Goal: Navigation & Orientation: Find specific page/section

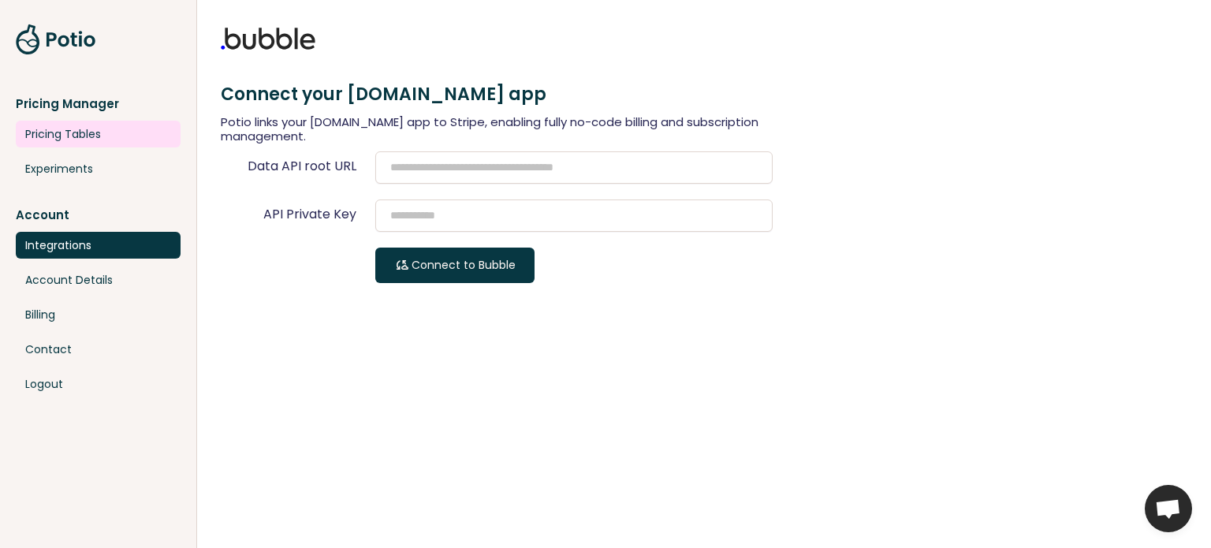
drag, startPoint x: 0, startPoint y: 0, endPoint x: 63, endPoint y: 138, distance: 151.7
click at [63, 138] on link "Pricing Tables" at bounding box center [98, 134] width 165 height 27
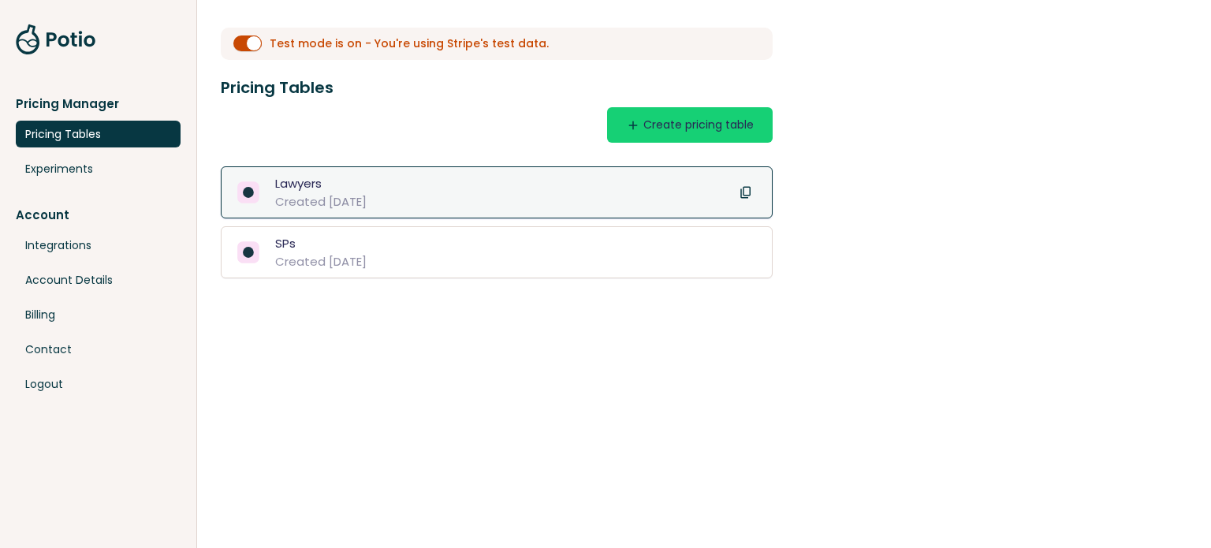
click at [367, 190] on div "Lawyers" at bounding box center [320, 183] width 91 height 18
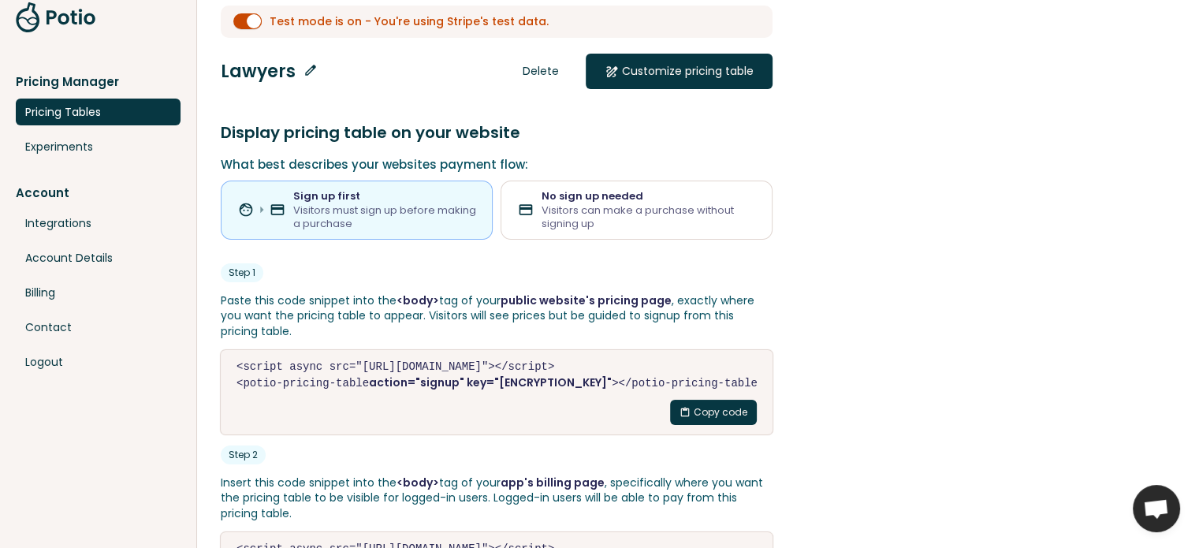
scroll to position [13, 0]
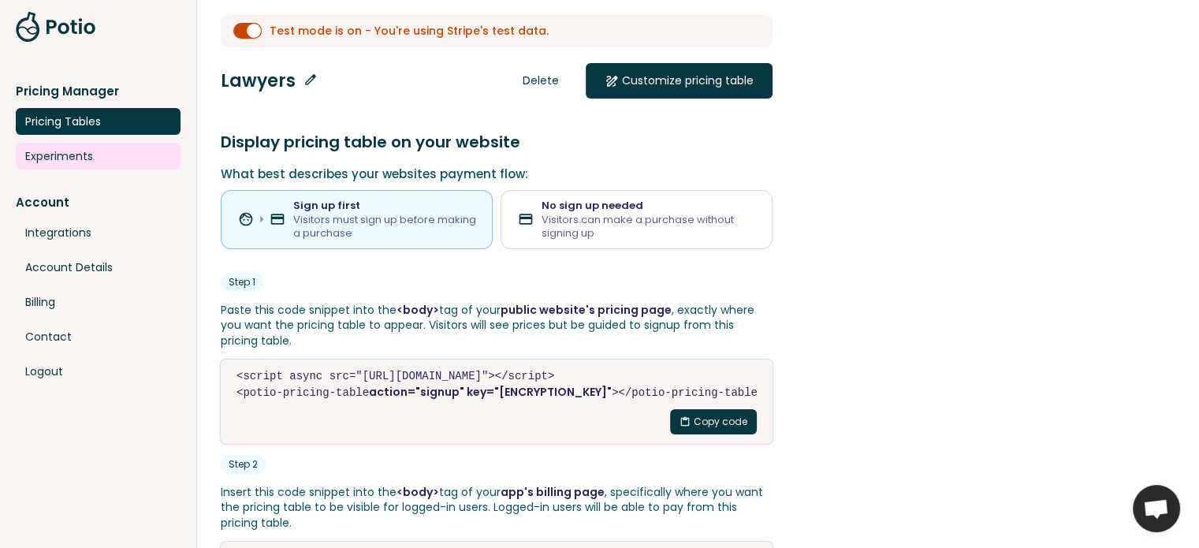
click at [88, 166] on link "Experiments" at bounding box center [98, 156] width 165 height 27
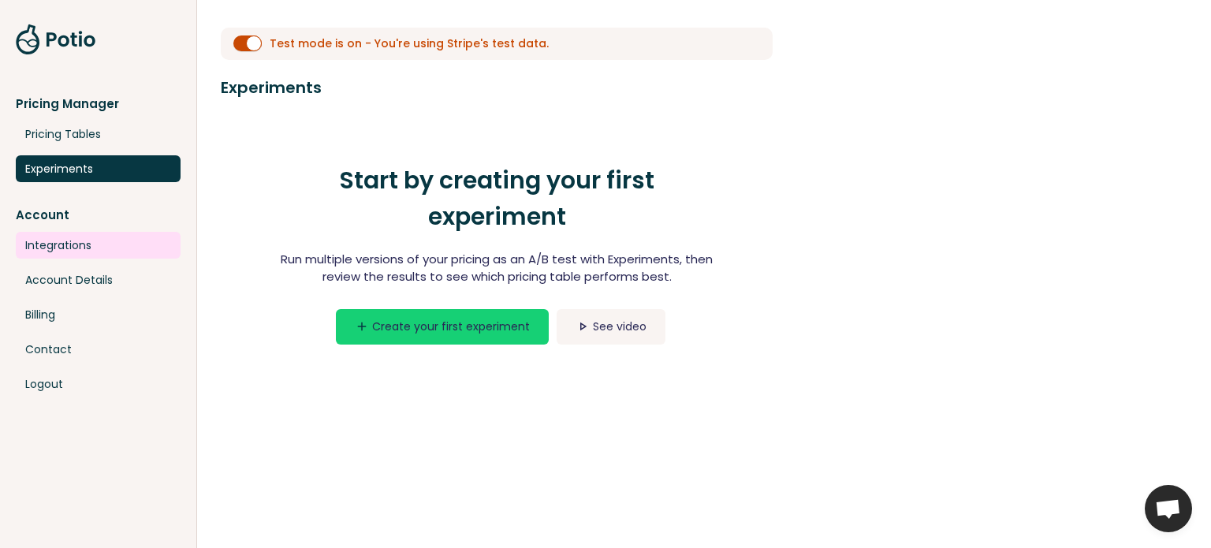
click at [79, 253] on link "Integrations" at bounding box center [98, 245] width 165 height 27
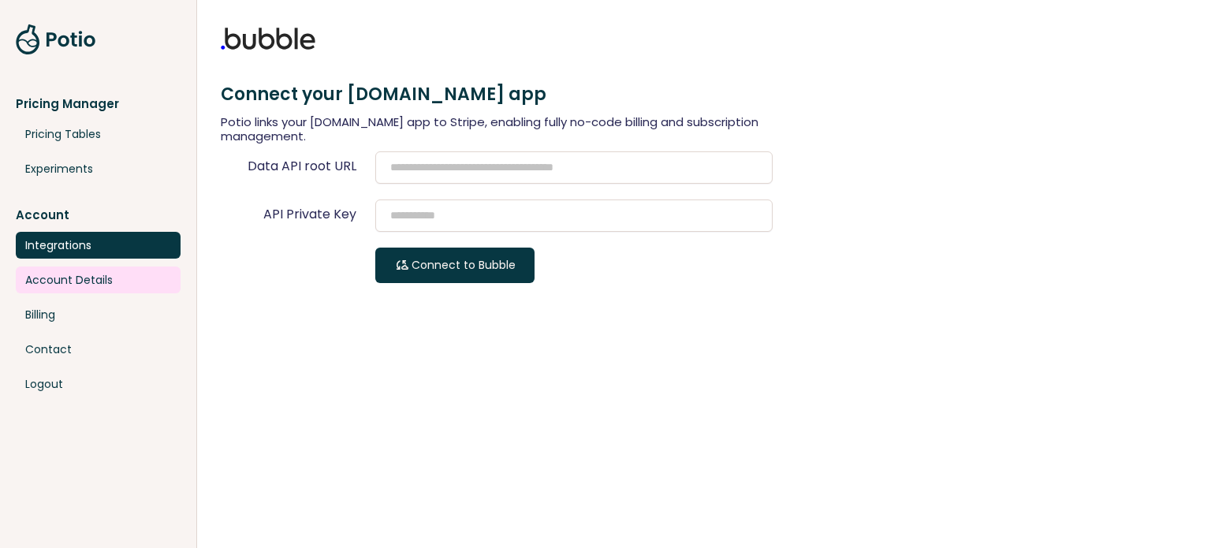
click at [74, 283] on link "Account Details" at bounding box center [98, 279] width 165 height 27
